Goal: Task Accomplishment & Management: Use online tool/utility

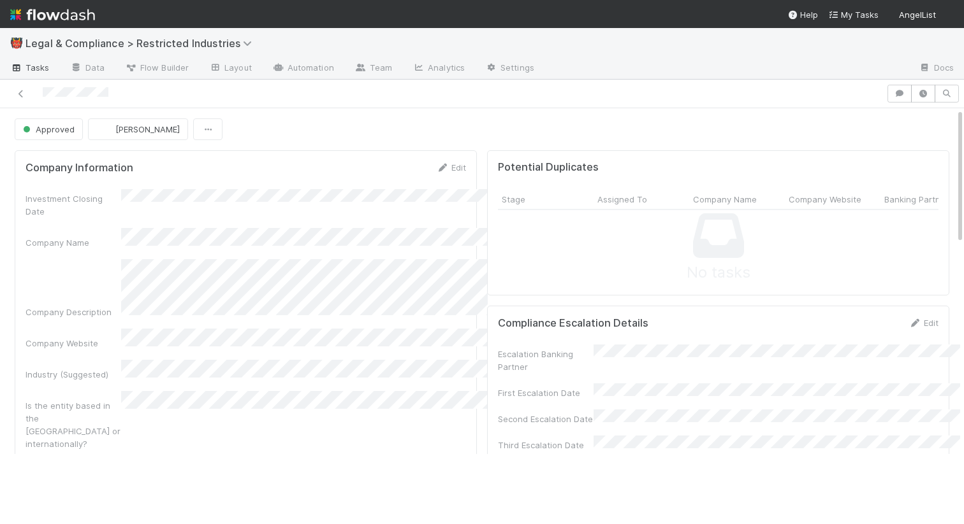
scroll to position [133, 0]
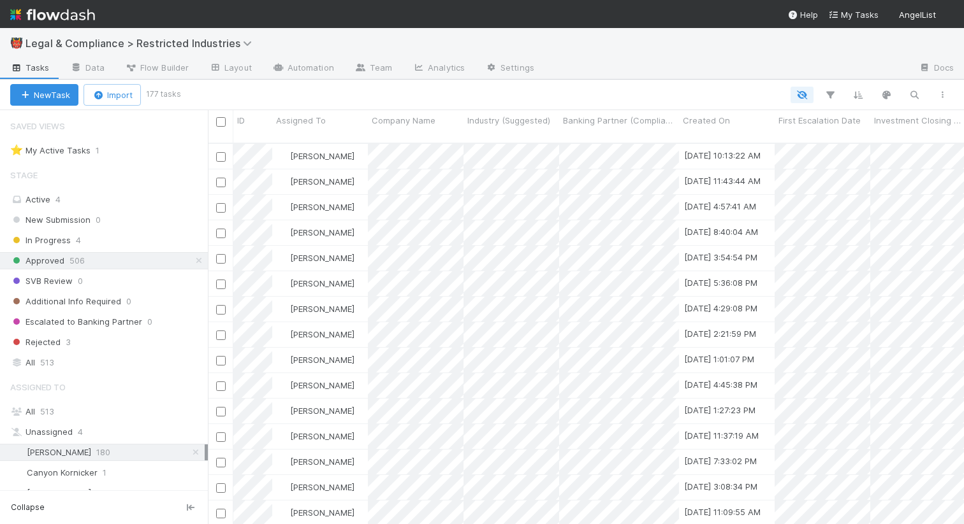
scroll to position [0, 1]
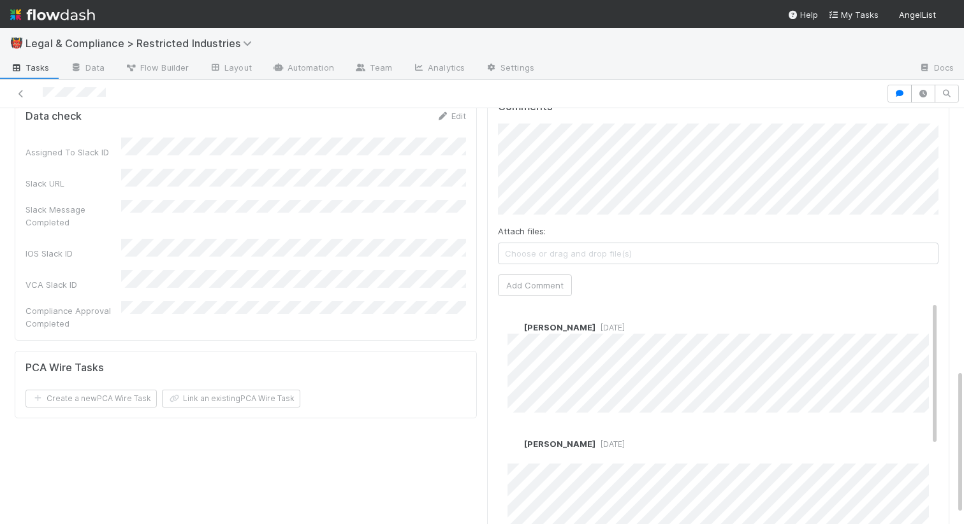
scroll to position [776, 0]
